Goal: Task Accomplishment & Management: Manage account settings

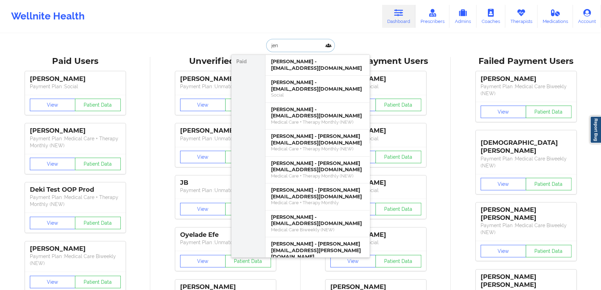
drag, startPoint x: 302, startPoint y: 62, endPoint x: 298, endPoint y: 89, distance: 27.3
click at [300, 87] on div "[PERSON_NAME] - [EMAIL_ADDRESS][DOMAIN_NAME] [PERSON_NAME] - [EMAIL_ADDRESS][DO…" at bounding box center [317, 270] width 104 height 430
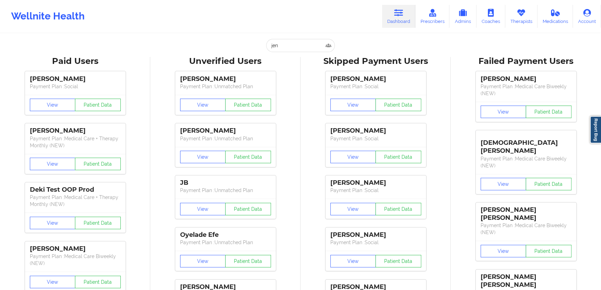
click at [295, 44] on input "jen" at bounding box center [300, 45] width 69 height 13
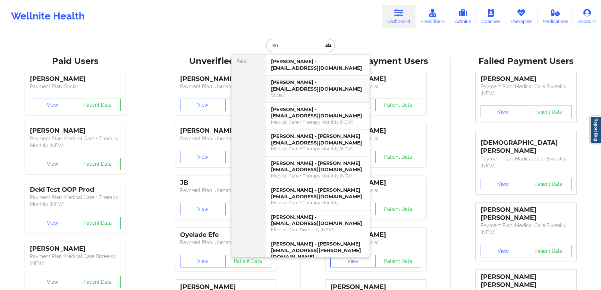
click at [287, 84] on div "[PERSON_NAME] - [EMAIL_ADDRESS][DOMAIN_NAME]" at bounding box center [317, 85] width 93 height 13
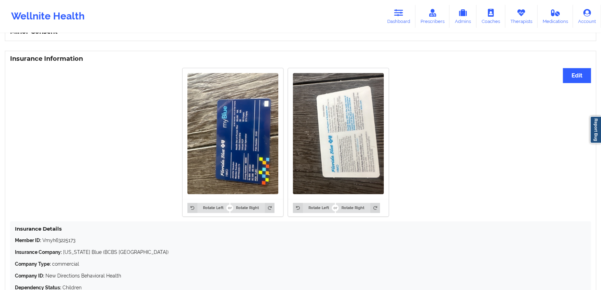
scroll to position [473, 0]
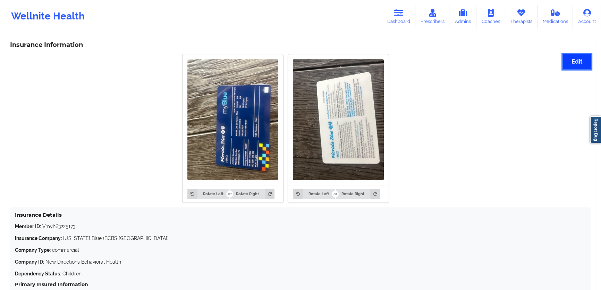
click at [570, 58] on button "Edit" at bounding box center [576, 61] width 28 height 15
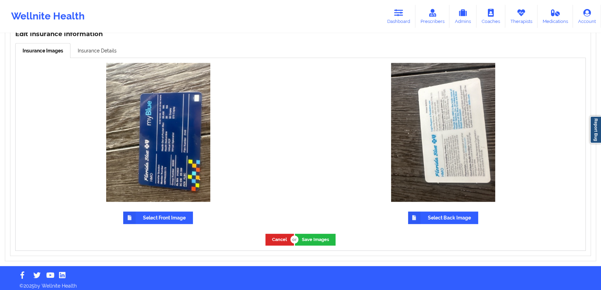
scroll to position [506, 0]
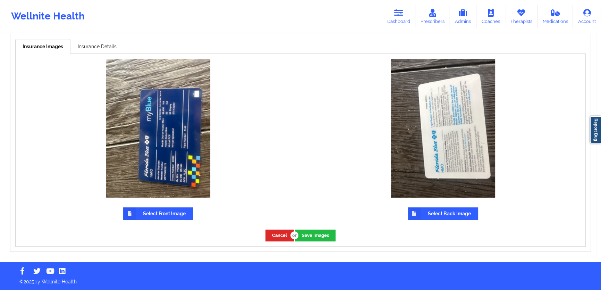
click at [173, 214] on label "Select Front Image" at bounding box center [158, 213] width 70 height 12
click at [0, 0] on input "Select Front Image" at bounding box center [0, 0] width 0 height 0
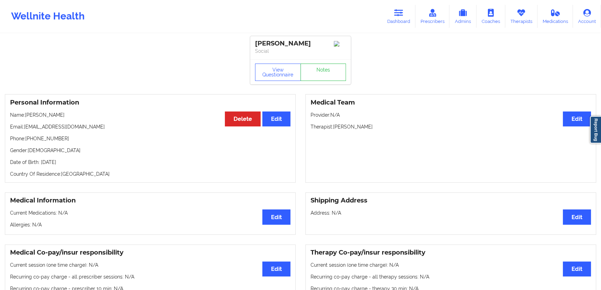
scroll to position [0, 0]
click at [390, 18] on link "Dashboard" at bounding box center [398, 16] width 33 height 23
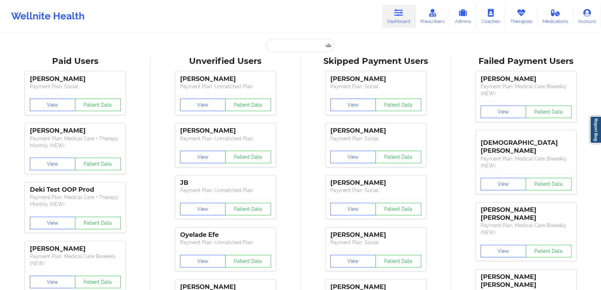
click at [293, 47] on input "text" at bounding box center [300, 45] width 69 height 13
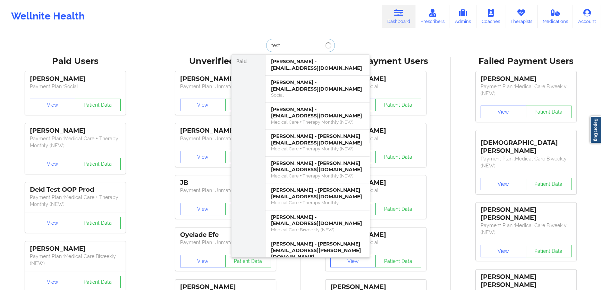
type input "test"
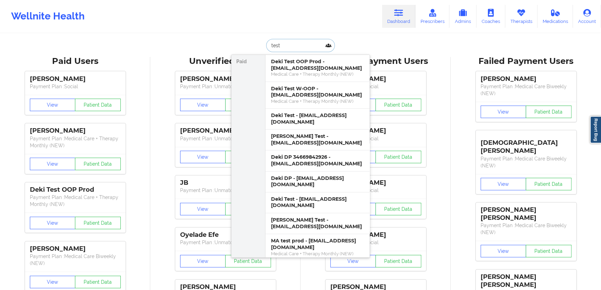
click at [295, 43] on input "test" at bounding box center [300, 45] width 69 height 13
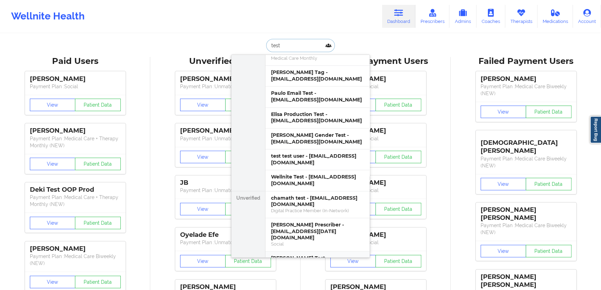
scroll to position [409, 0]
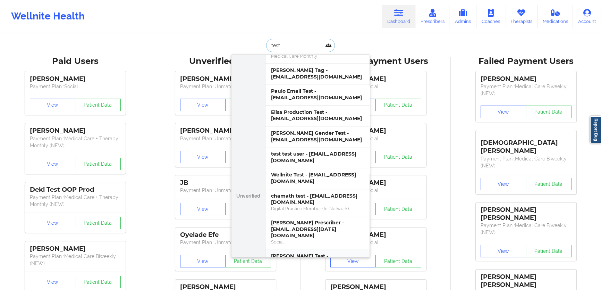
click at [313, 252] on div "[PERSON_NAME] Test - [EMAIL_ADDRESS][DOMAIN_NAME]" at bounding box center [317, 258] width 93 height 13
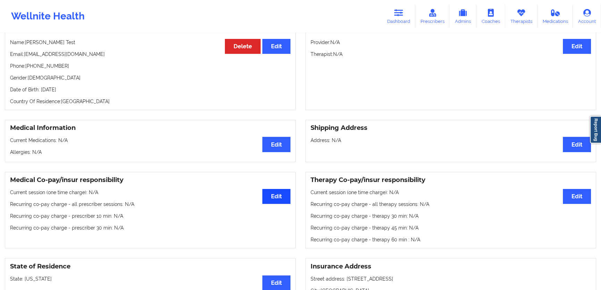
scroll to position [94, 0]
